Goal: Task Accomplishment & Management: Manage account settings

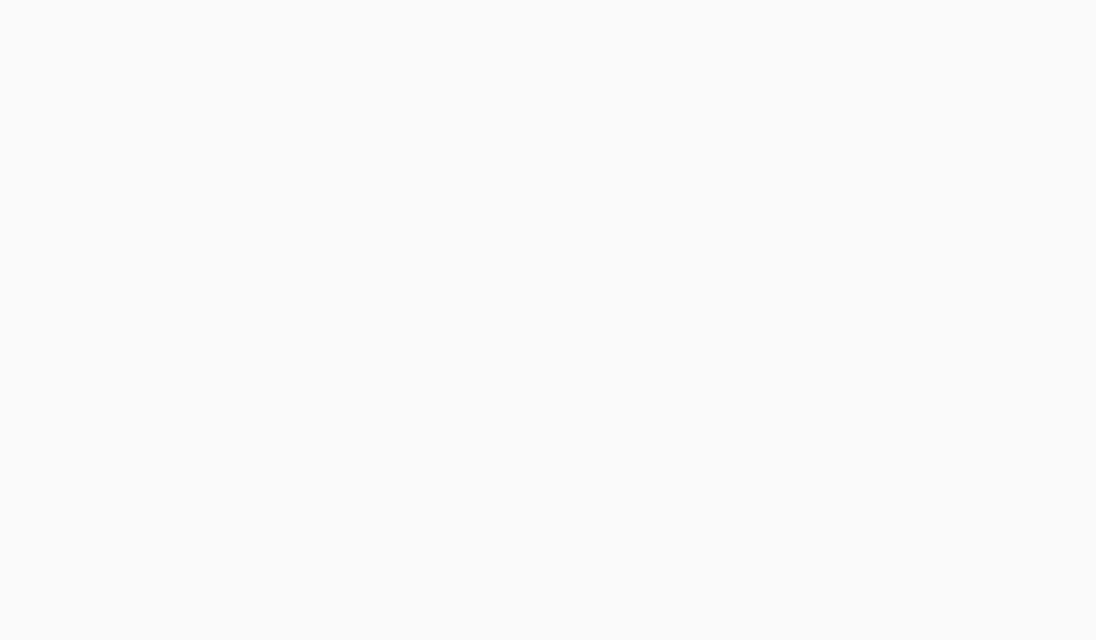
click at [289, 295] on body at bounding box center [548, 320] width 1096 height 640
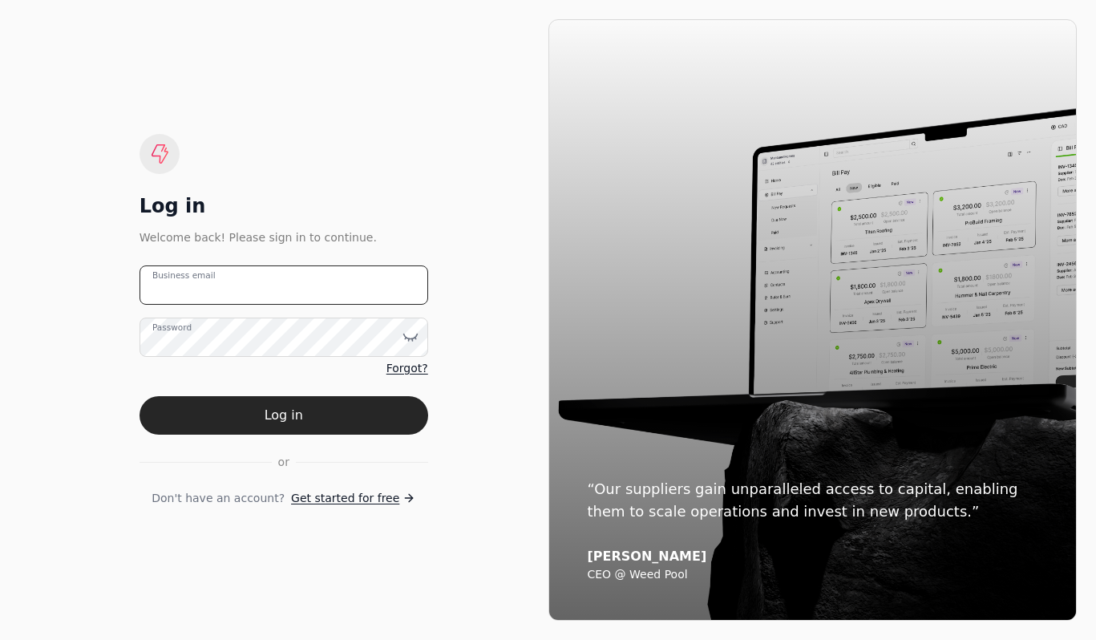
click at [289, 295] on email "Business email" at bounding box center [283, 284] width 289 height 39
type email "[PERSON_NAME][EMAIL_ADDRESS][DOMAIN_NAME]"
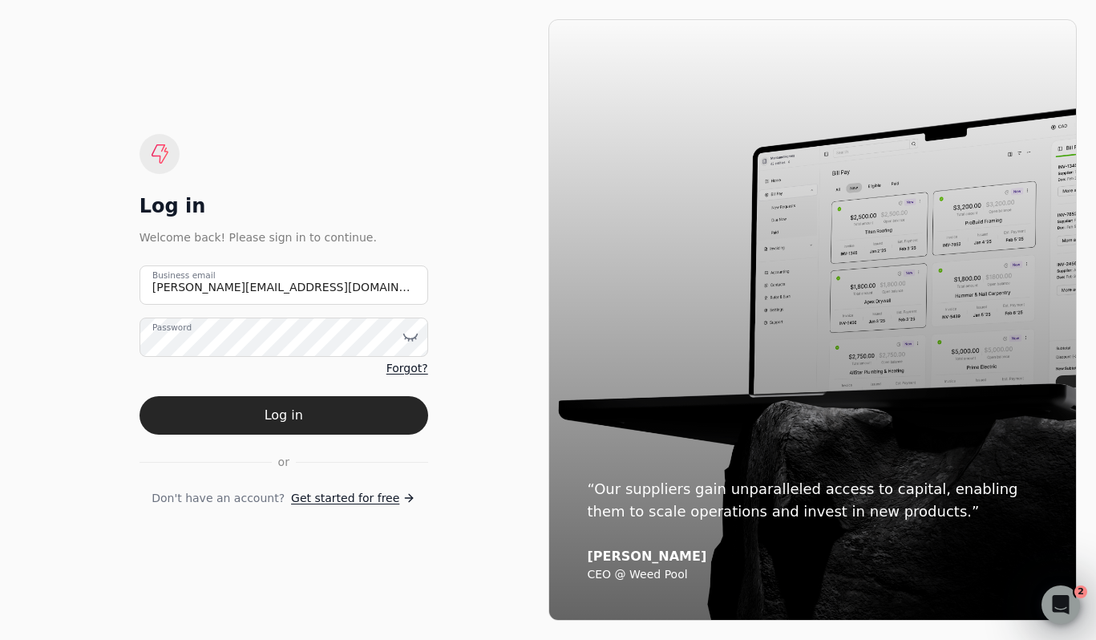
click at [301, 392] on form "[PERSON_NAME][EMAIL_ADDRESS][DOMAIN_NAME] Business email Password Forgot? Log i…" at bounding box center [283, 385] width 289 height 241
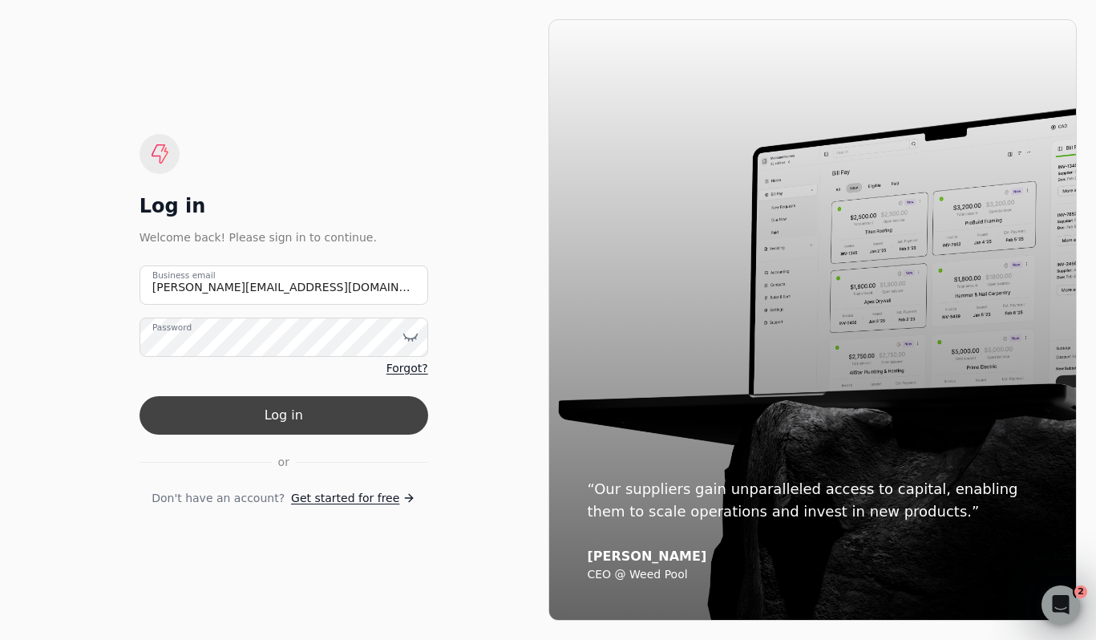
click at [295, 408] on button "Log in" at bounding box center [283, 415] width 289 height 38
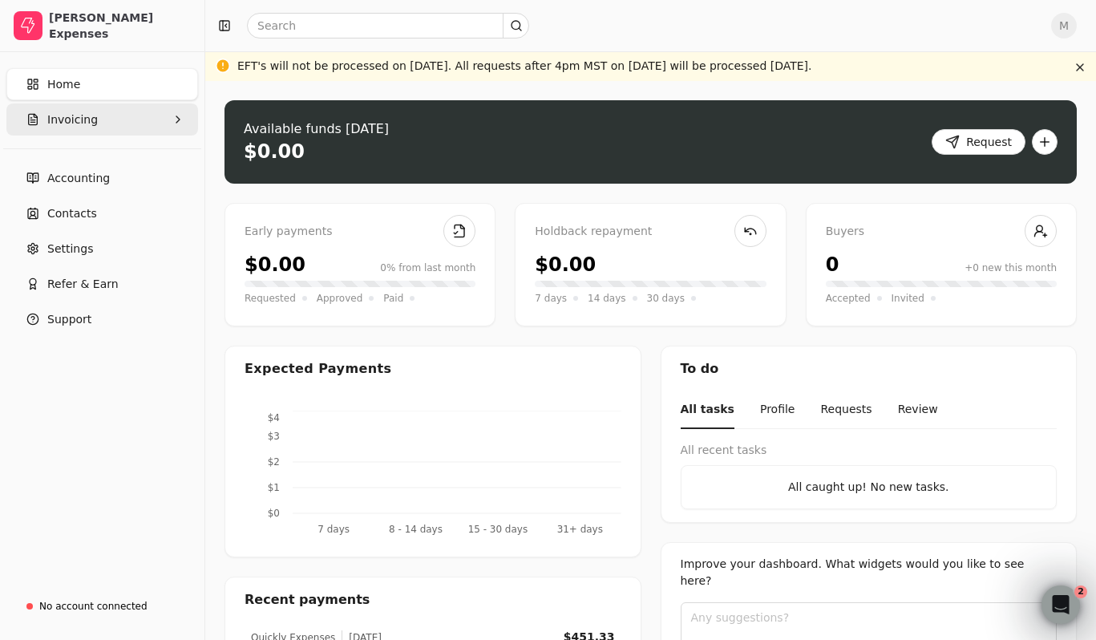
click at [145, 125] on button "Invoicing" at bounding box center [102, 119] width 192 height 32
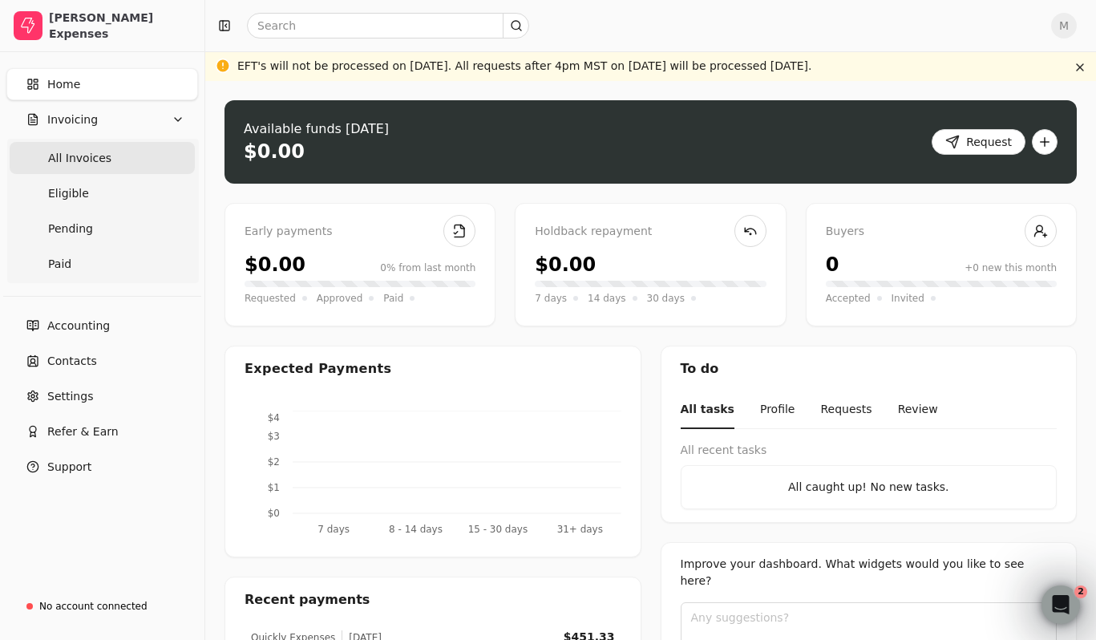
click at [123, 169] on Invoices "All Invoices" at bounding box center [102, 158] width 185 height 32
